Goal: Obtain resource: Obtain resource

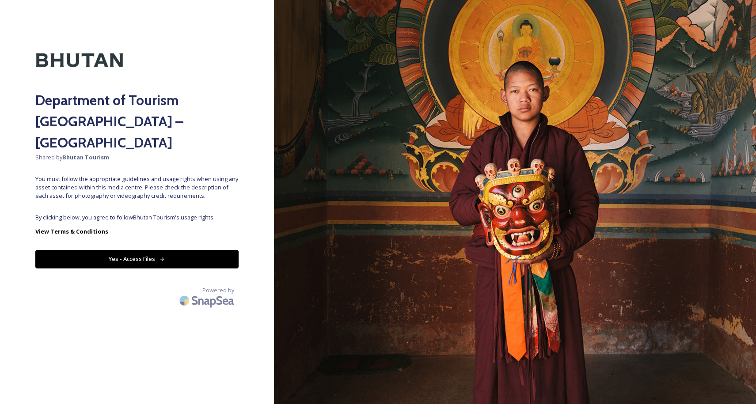
click at [170, 250] on button "Yes - Access Files" at bounding box center [136, 259] width 203 height 18
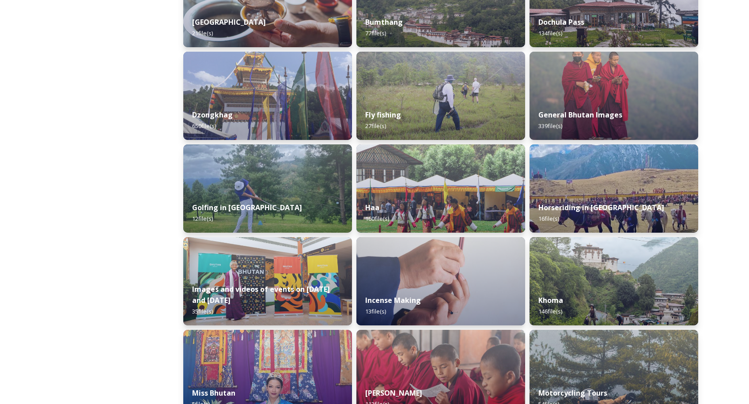
scroll to position [483, 0]
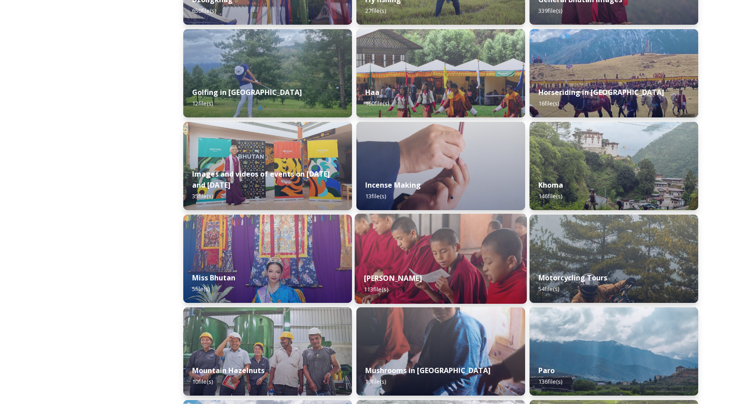
click at [478, 254] on img at bounding box center [441, 259] width 172 height 90
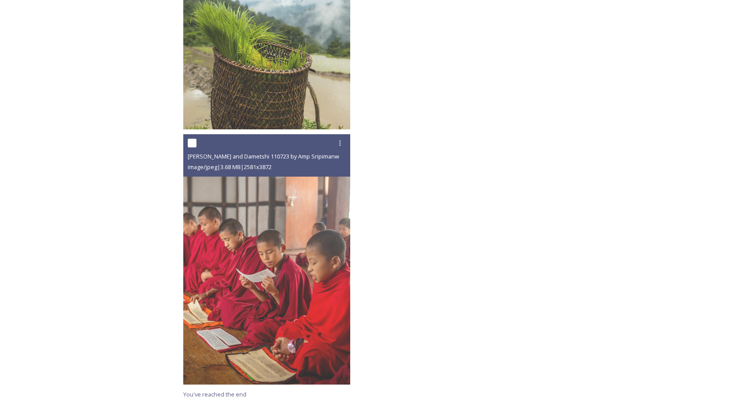
scroll to position [5914, 0]
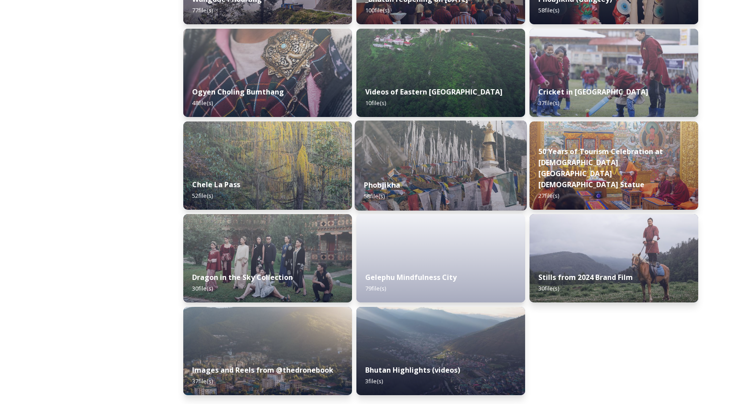
scroll to position [1411, 0]
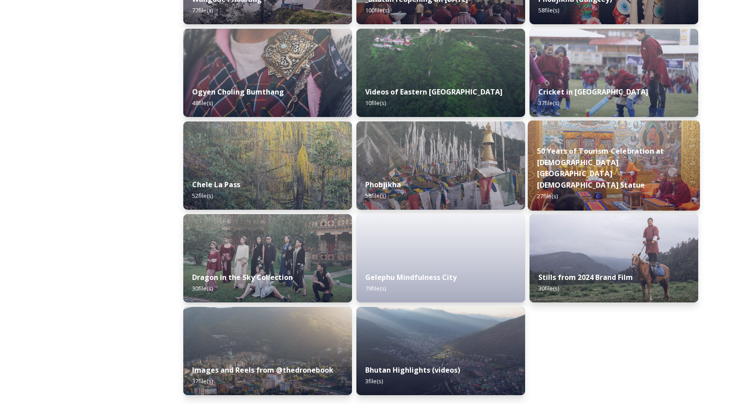
click at [582, 158] on img at bounding box center [614, 166] width 172 height 90
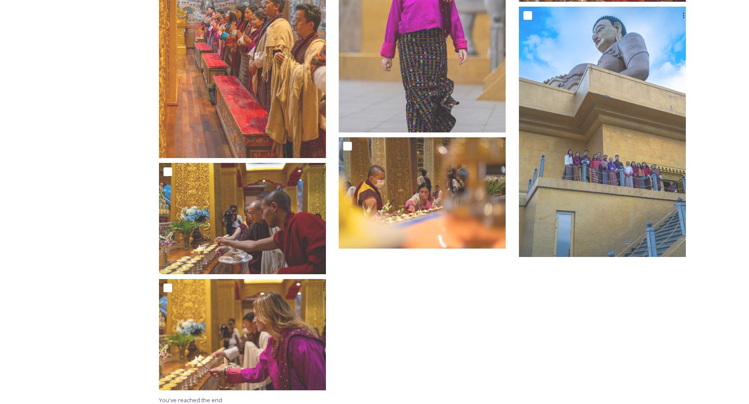
scroll to position [1241, 0]
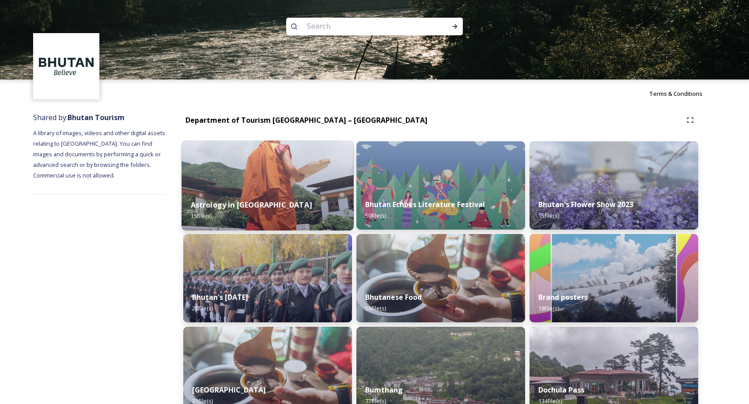
click at [318, 180] on img at bounding box center [268, 185] width 172 height 90
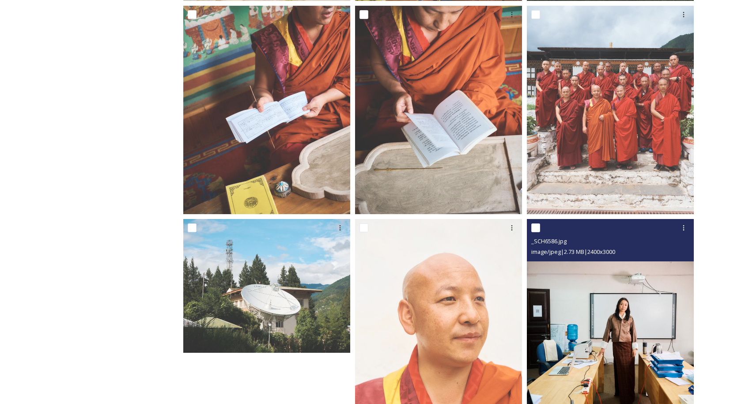
scroll to position [803, 0]
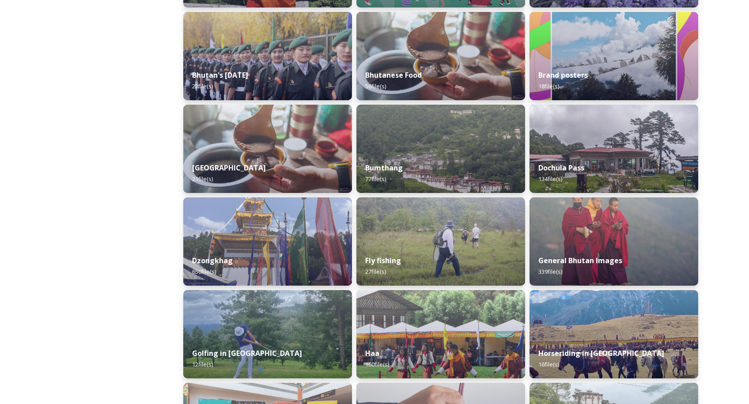
scroll to position [232, 0]
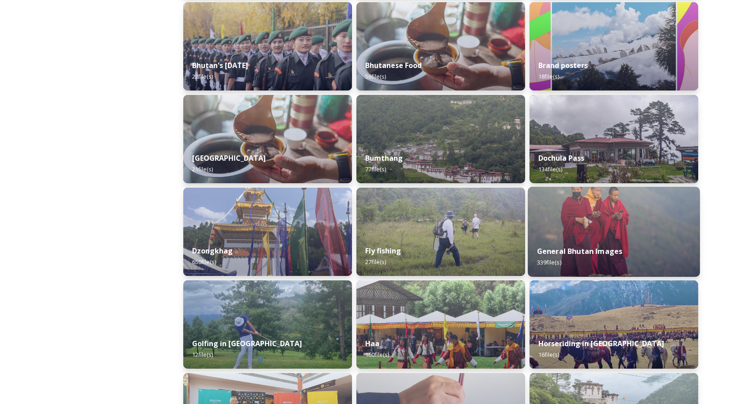
click at [623, 243] on div "General Bhutan Images 339 file(s)" at bounding box center [614, 257] width 172 height 40
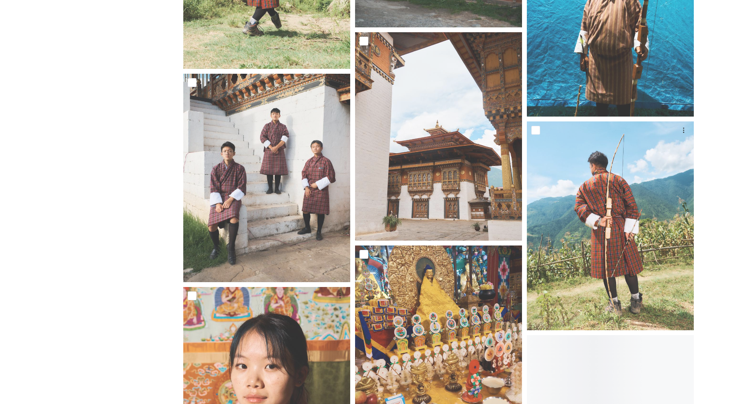
scroll to position [1564, 0]
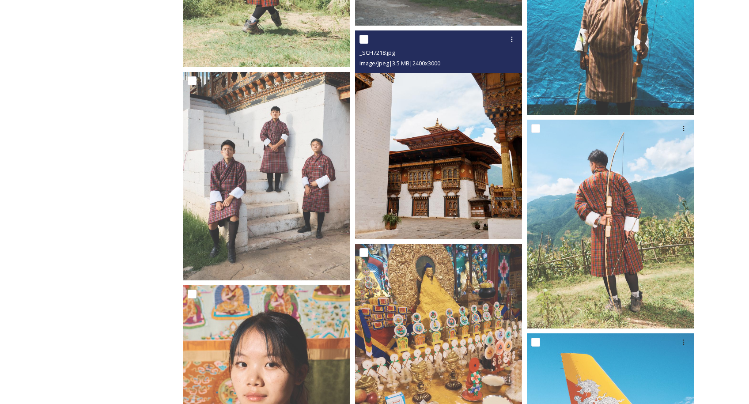
click at [446, 177] on img at bounding box center [438, 134] width 167 height 209
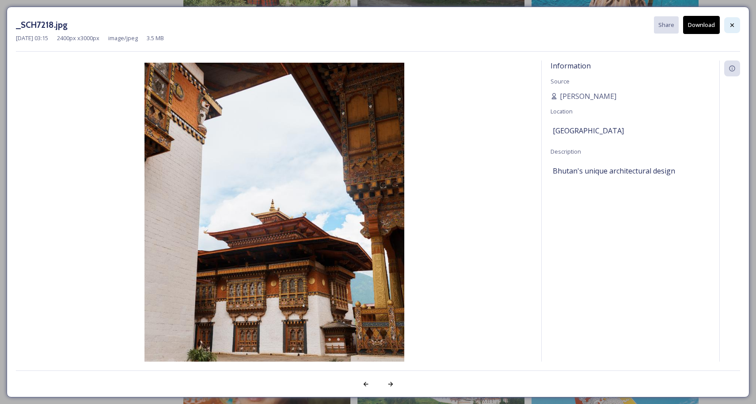
click at [733, 24] on icon at bounding box center [731, 25] width 7 height 7
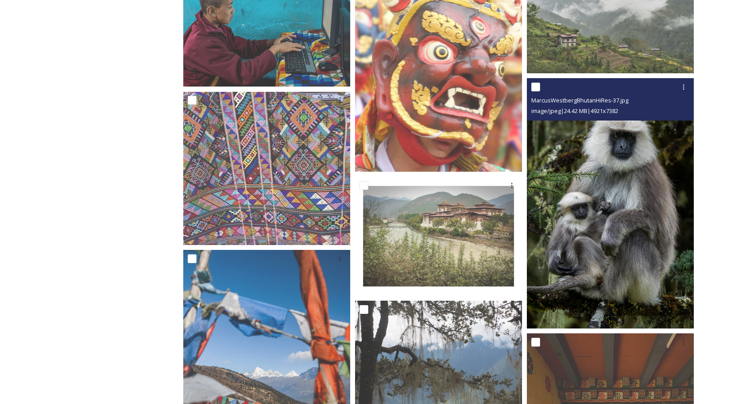
scroll to position [2962, 0]
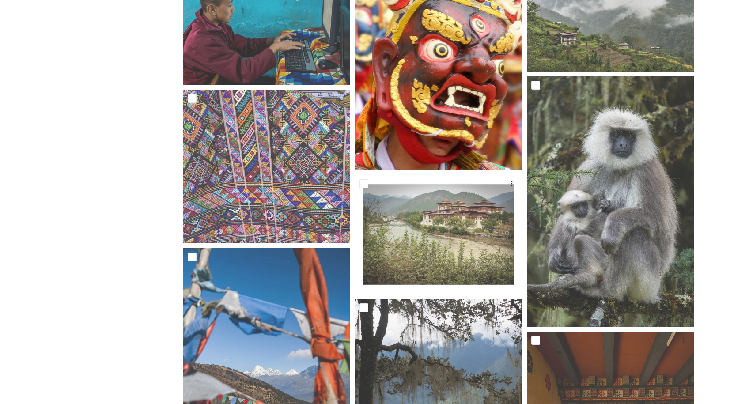
click at [478, 106] on img at bounding box center [438, 58] width 167 height 224
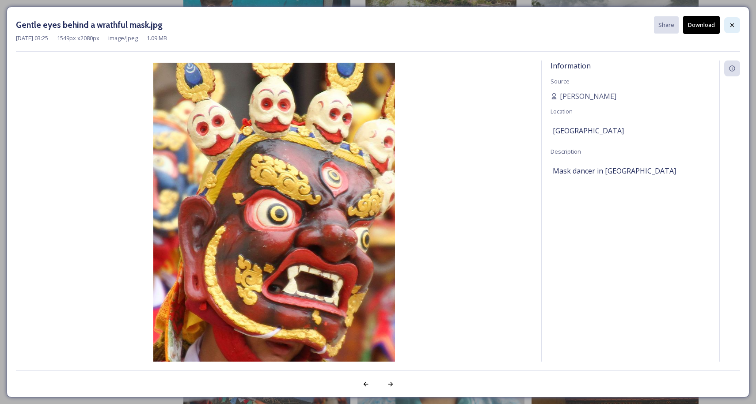
click at [735, 24] on icon at bounding box center [731, 25] width 7 height 7
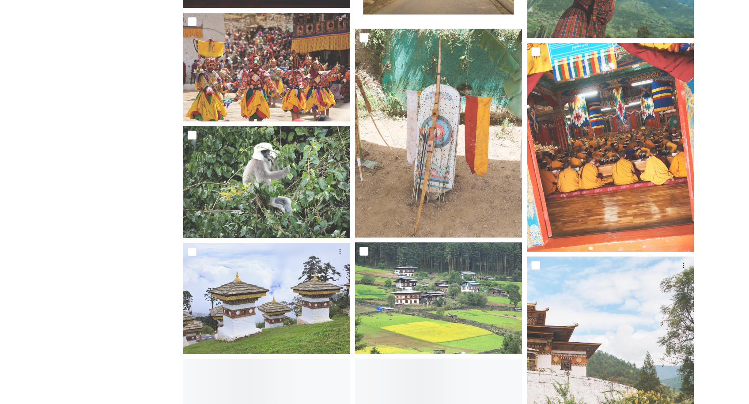
scroll to position [7514, 0]
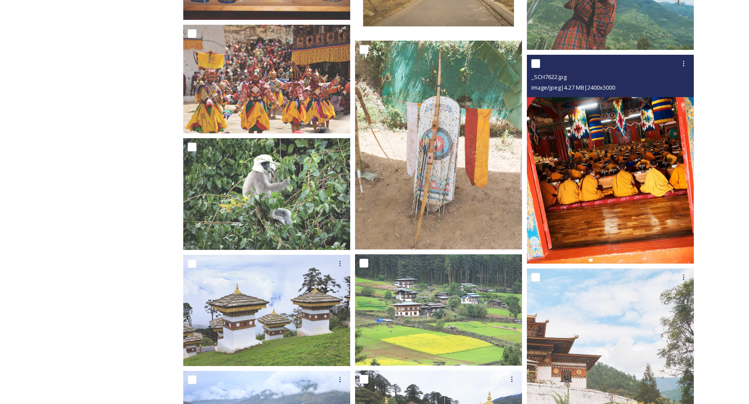
click at [640, 177] on img at bounding box center [610, 159] width 167 height 209
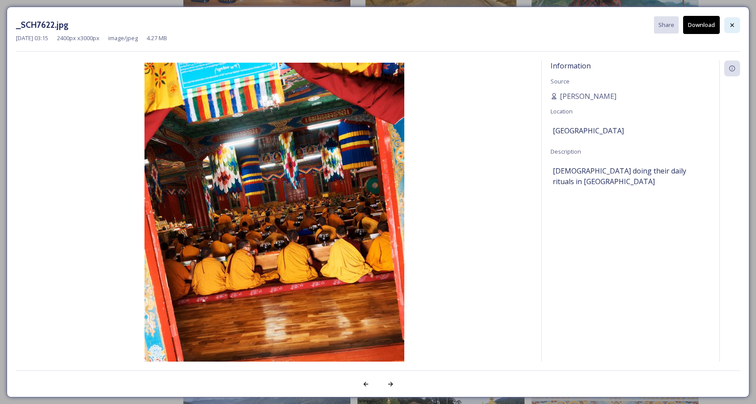
click at [731, 29] on div at bounding box center [732, 25] width 16 height 16
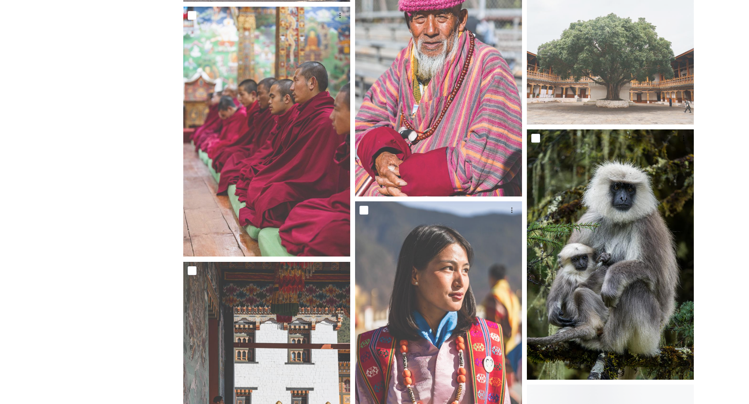
scroll to position [9553, 0]
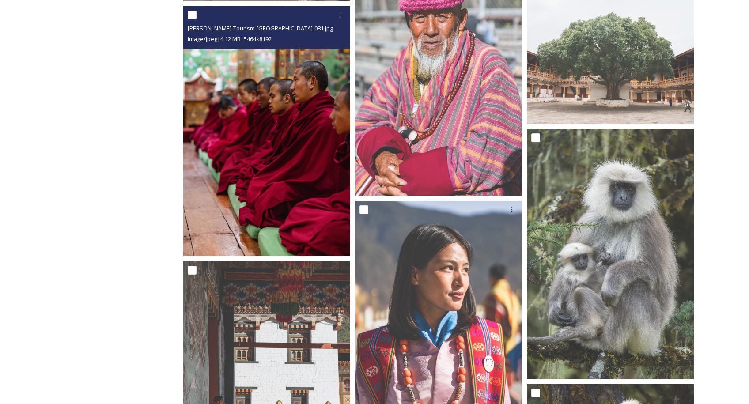
click at [272, 197] on img at bounding box center [266, 131] width 167 height 250
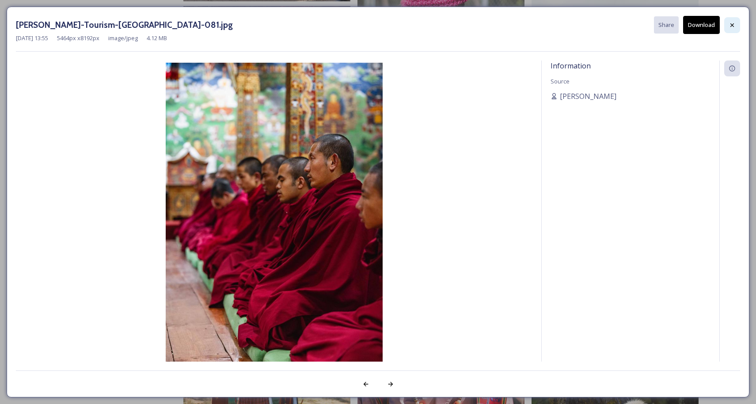
click at [735, 27] on icon at bounding box center [731, 25] width 7 height 7
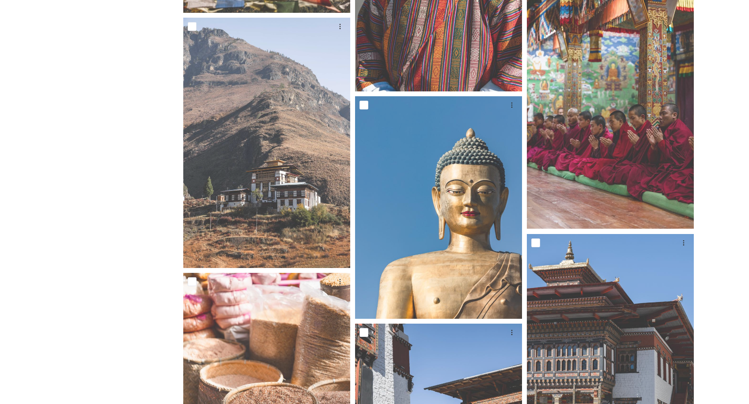
scroll to position [10384, 0]
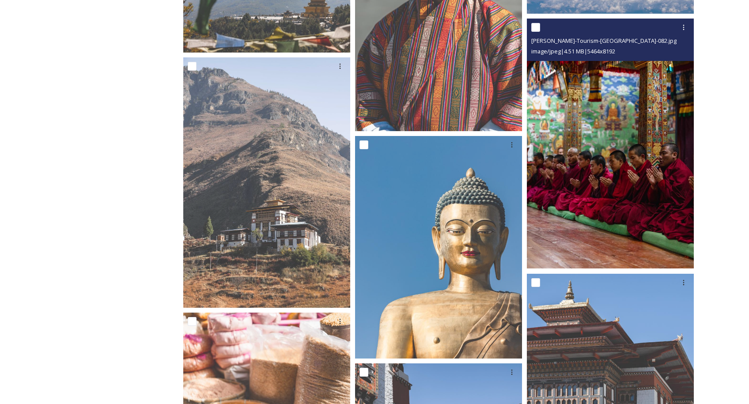
click at [617, 148] on img at bounding box center [610, 144] width 167 height 250
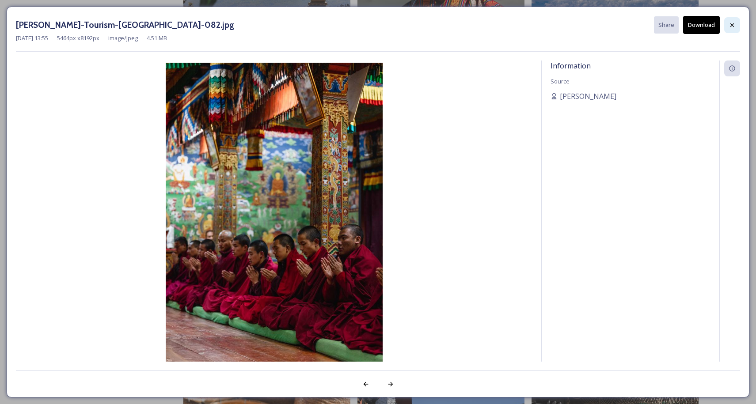
click at [733, 24] on icon at bounding box center [731, 25] width 7 height 7
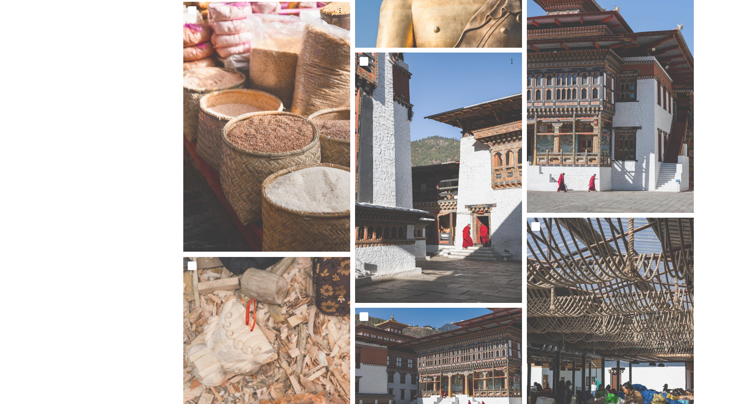
scroll to position [10698, 0]
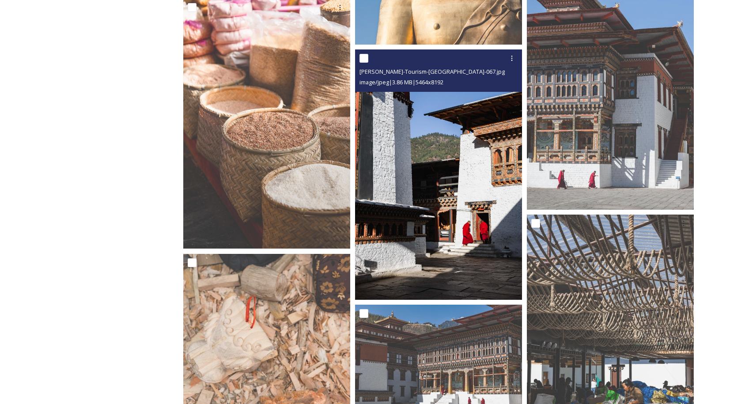
click at [466, 243] on img at bounding box center [438, 174] width 167 height 250
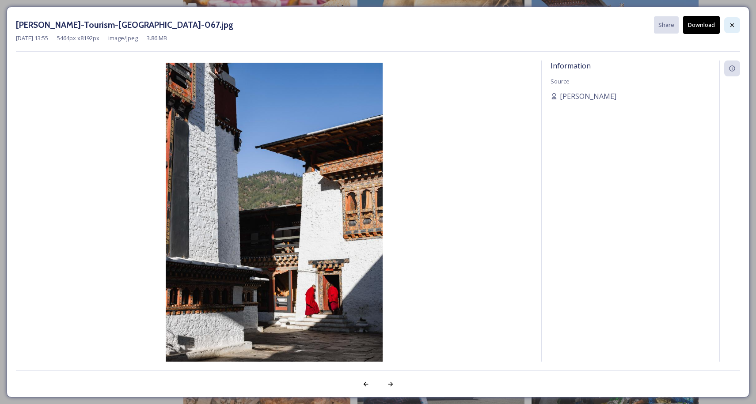
click at [736, 26] on div at bounding box center [732, 25] width 16 height 16
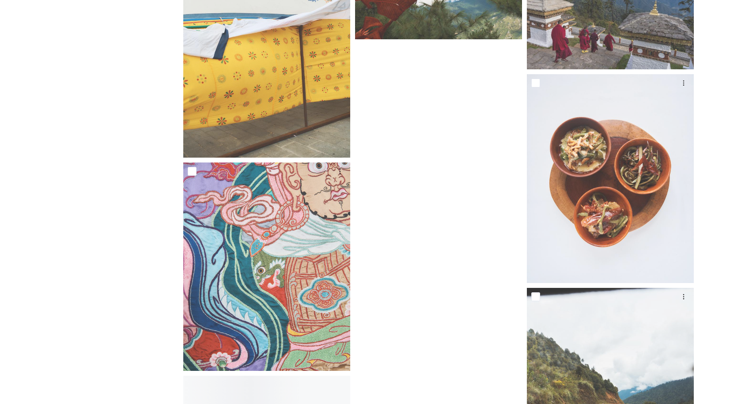
scroll to position [20097, 0]
